Goal: Task Accomplishment & Management: Manage account settings

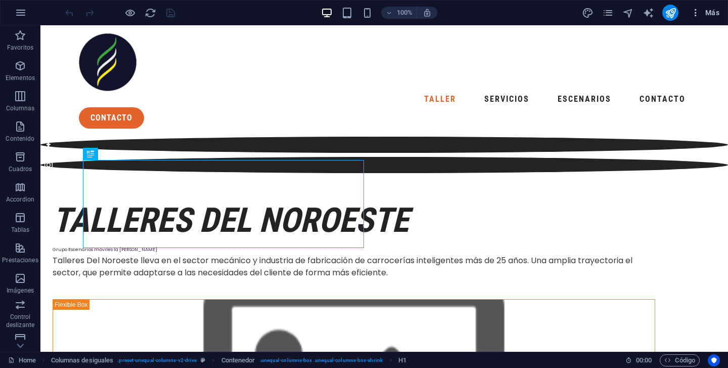
click at [701, 13] on span "Más" at bounding box center [705, 13] width 29 height 10
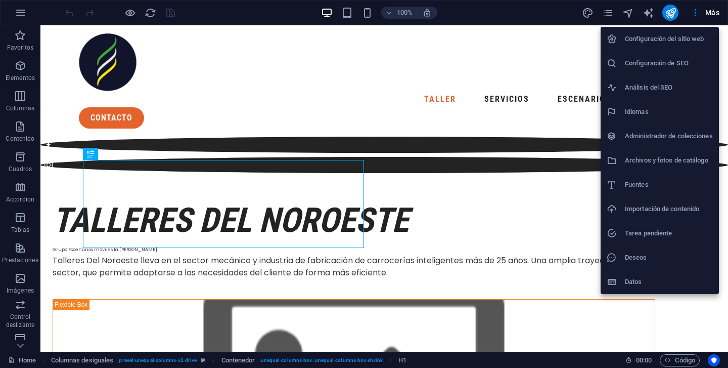
drag, startPoint x: 653, startPoint y: 66, endPoint x: 643, endPoint y: 36, distance: 31.5
click at [643, 36] on ul "Configuración del sitio web Configuración de SEO Análisis del SEO Idiomas Admin…" at bounding box center [660, 160] width 118 height 267
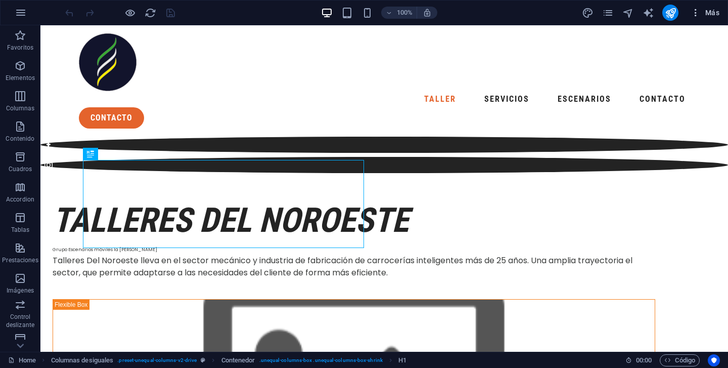
click at [698, 15] on icon "button" at bounding box center [696, 13] width 10 height 10
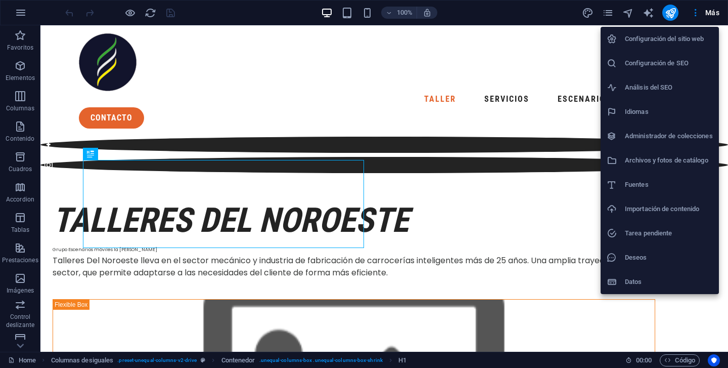
click at [673, 50] on li "Configuración del sitio web" at bounding box center [660, 39] width 118 height 24
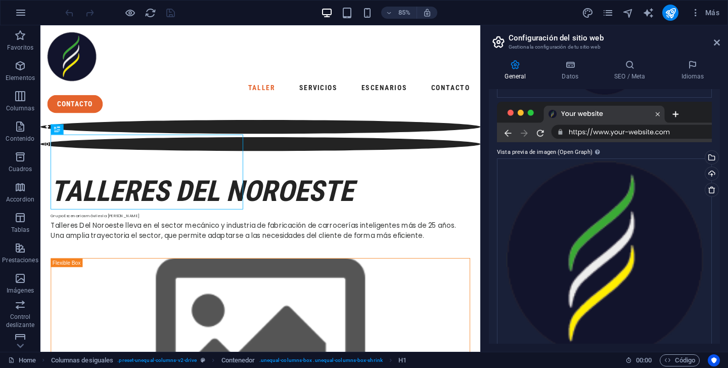
scroll to position [243, 0]
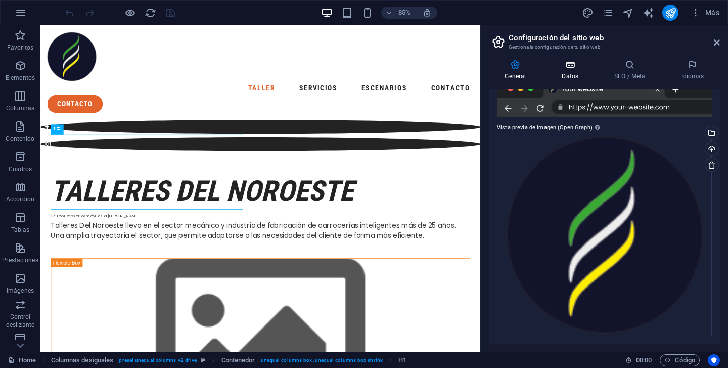
click at [574, 67] on icon at bounding box center [570, 65] width 49 height 10
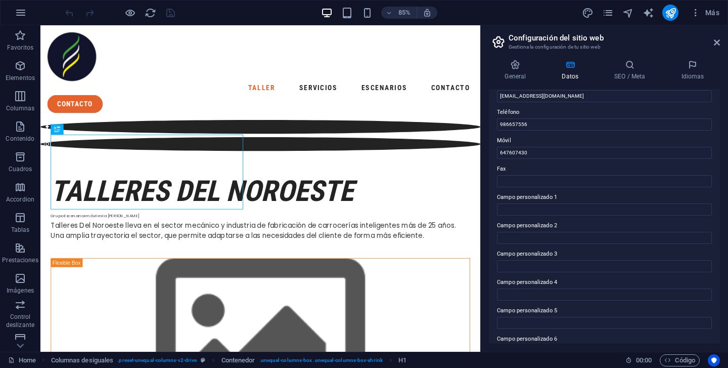
scroll to position [231, 0]
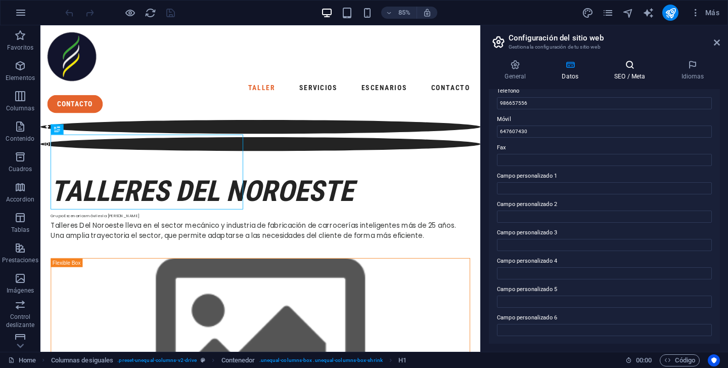
click at [628, 72] on h4 "SEO / Meta" at bounding box center [632, 70] width 67 height 21
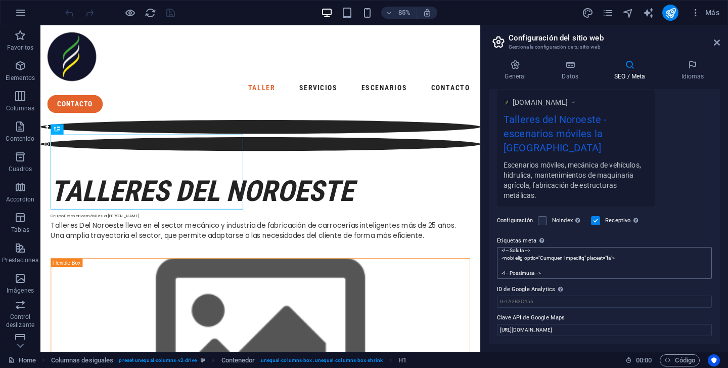
scroll to position [281, 0]
click at [716, 45] on icon at bounding box center [717, 42] width 6 height 8
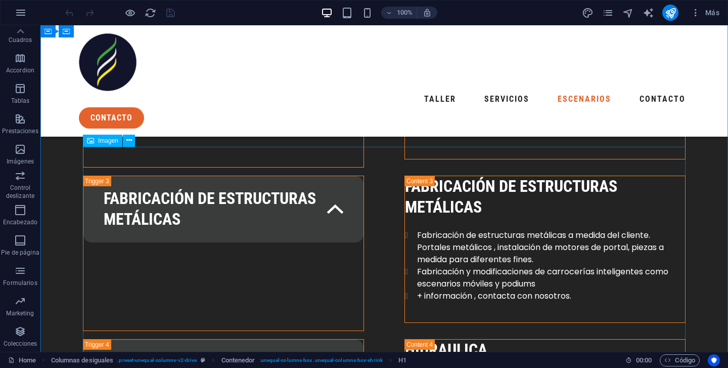
scroll to position [1534, 0]
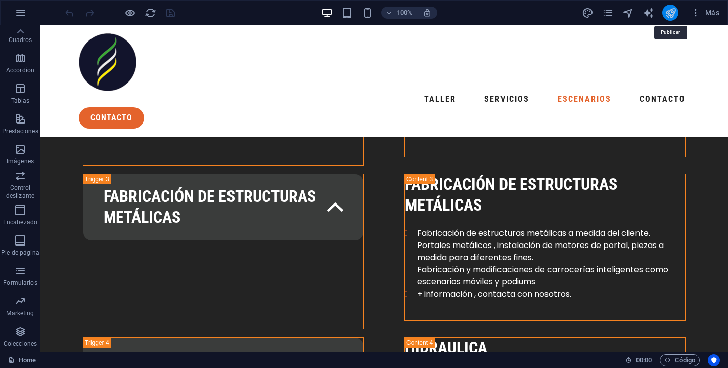
click at [666, 13] on icon "publish" at bounding box center [671, 13] width 12 height 12
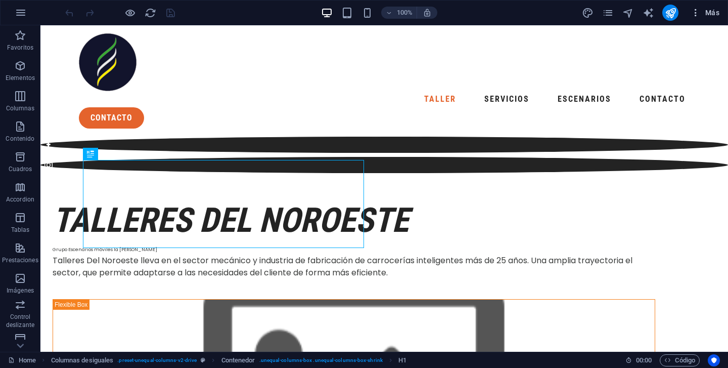
click at [707, 15] on span "Más" at bounding box center [705, 13] width 29 height 10
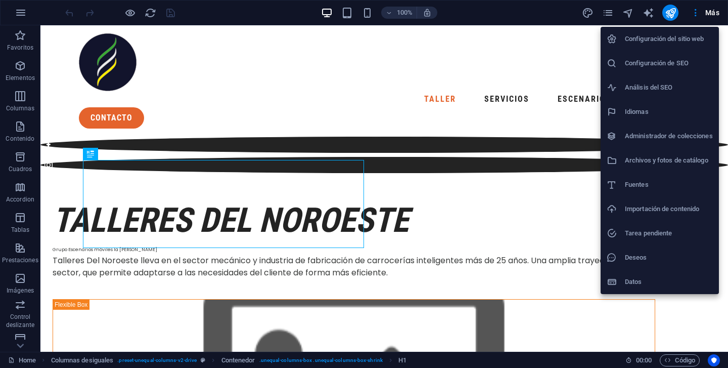
click at [630, 270] on li "Datos" at bounding box center [660, 281] width 118 height 24
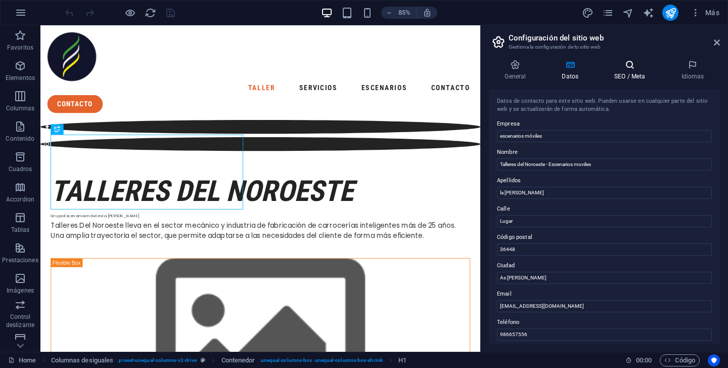
click at [626, 72] on h4 "SEO / Meta" at bounding box center [632, 70] width 67 height 21
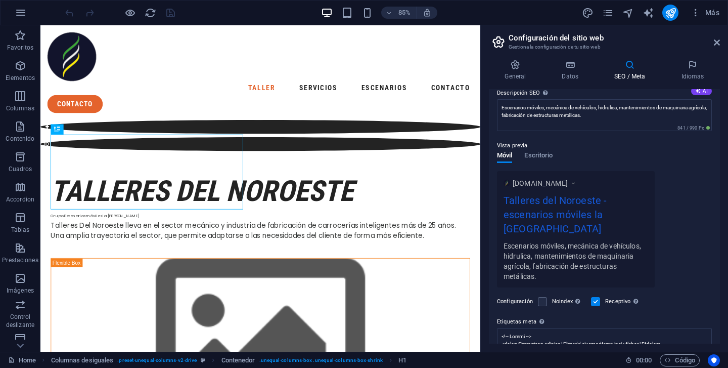
scroll to position [55, 0]
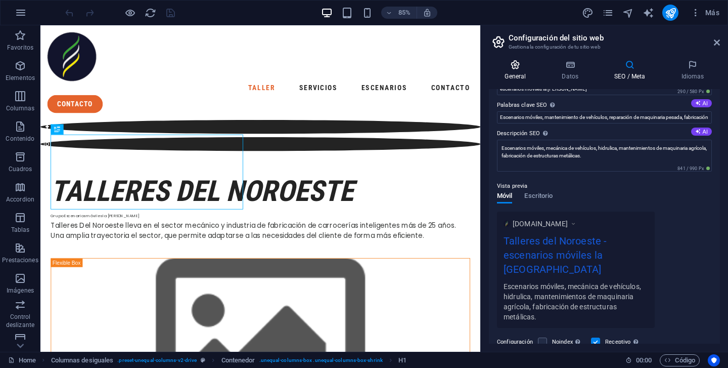
click at [520, 74] on h4 "General" at bounding box center [517, 70] width 57 height 21
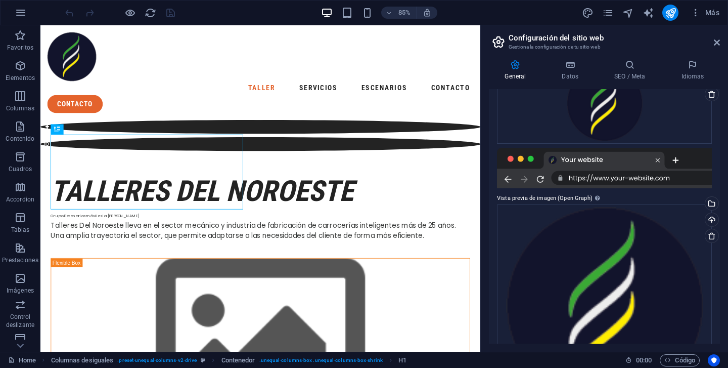
scroll to position [243, 0]
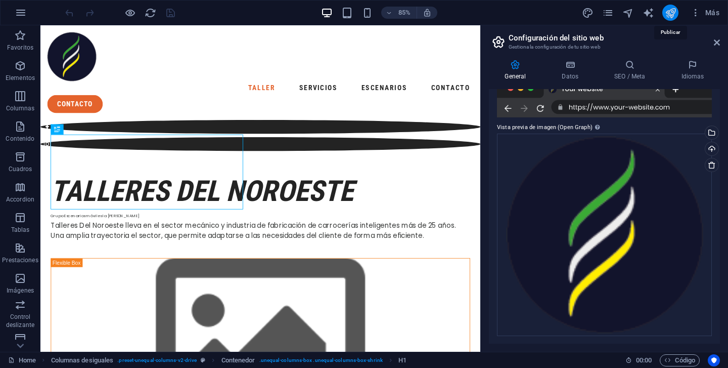
click at [675, 15] on icon "publish" at bounding box center [671, 13] width 12 height 12
